Goal: Task Accomplishment & Management: Manage account settings

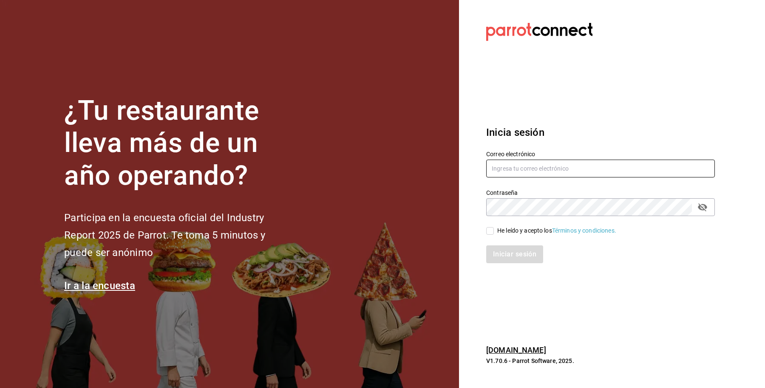
click at [601, 172] on input "text" at bounding box center [600, 169] width 229 height 18
paste input "[EMAIL_ADDRESS][DOMAIN_NAME]"
type input "[EMAIL_ADDRESS][DOMAIN_NAME]"
click at [490, 230] on input "He leído y acepto los Términos y condiciones." at bounding box center [490, 231] width 8 height 8
checkbox input "true"
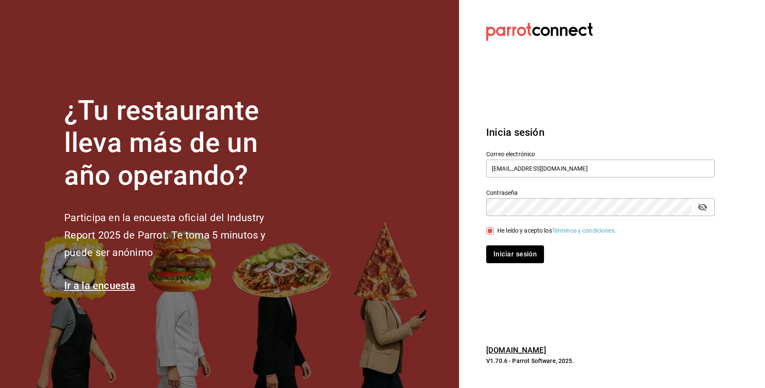
click at [501, 249] on button "Iniciar sesión" at bounding box center [515, 255] width 58 height 18
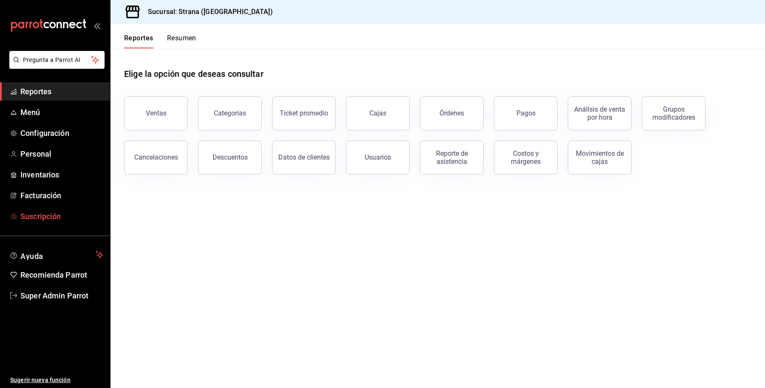
click at [71, 220] on span "Suscripción" at bounding box center [61, 216] width 83 height 11
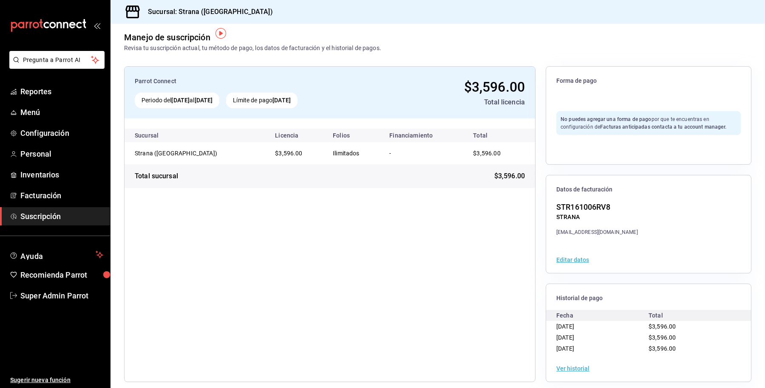
scroll to position [13, 0]
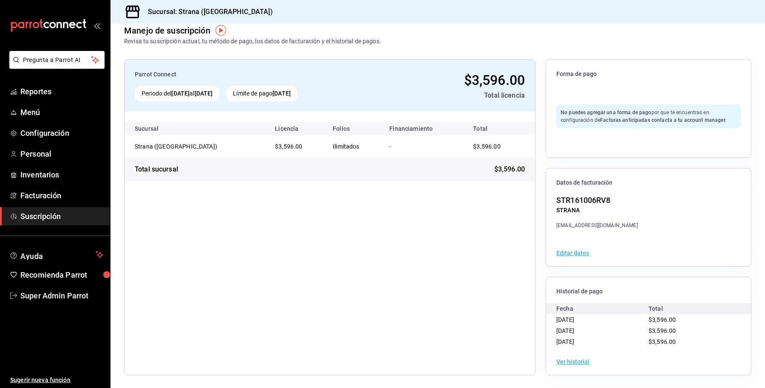
click at [575, 367] on div "Ver historial" at bounding box center [648, 362] width 205 height 26
click at [574, 361] on button "Ver historial" at bounding box center [572, 362] width 33 height 6
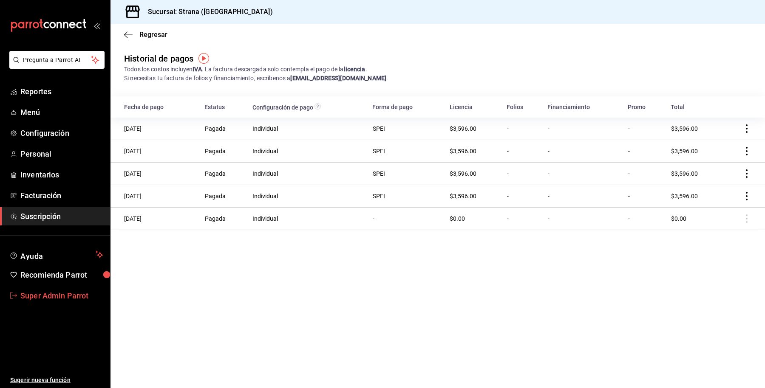
click at [31, 297] on span "Super Admin Parrot" at bounding box center [61, 295] width 83 height 11
